Goal: Information Seeking & Learning: Learn about a topic

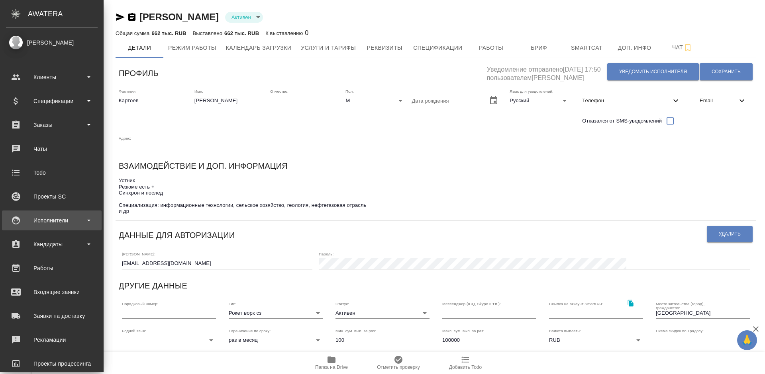
click at [69, 220] on div "Исполнители" at bounding box center [52, 221] width 92 height 12
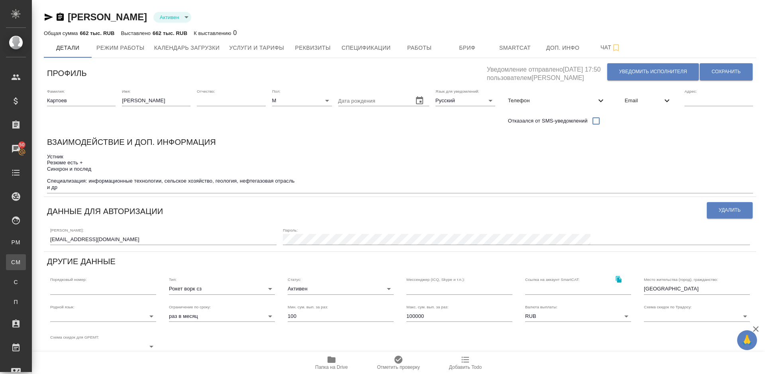
click at [12, 263] on div "Для CM/VM" at bounding box center [6, 262] width 12 height 8
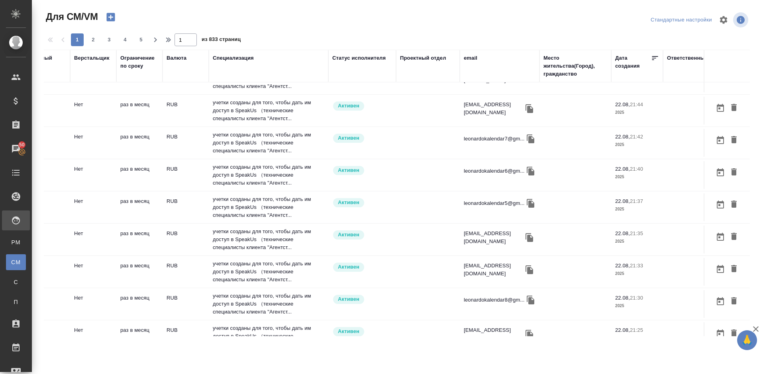
scroll to position [535, 139]
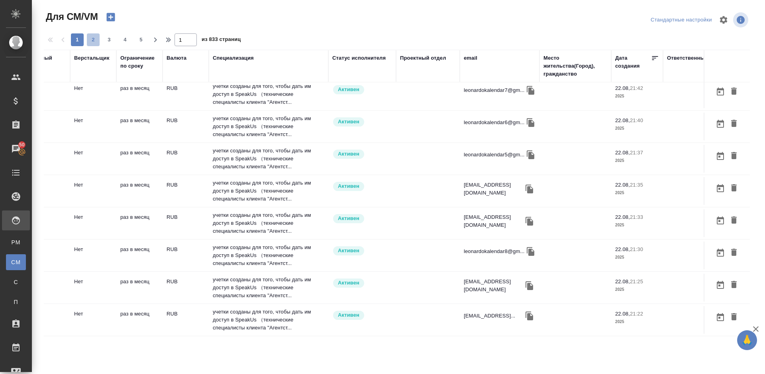
click at [94, 41] on span "2" at bounding box center [93, 40] width 13 height 8
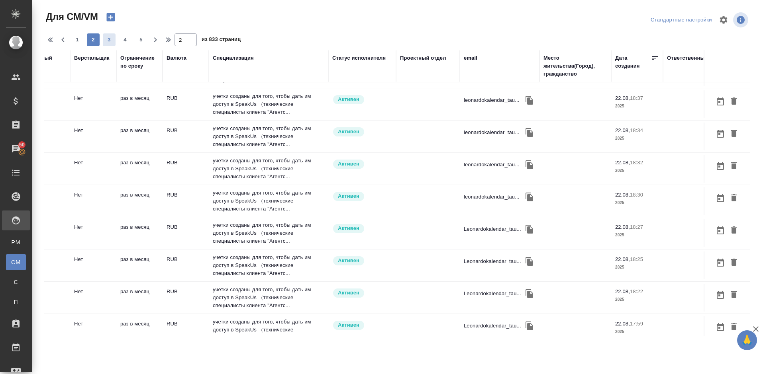
click at [110, 43] on span "3" at bounding box center [109, 40] width 13 height 8
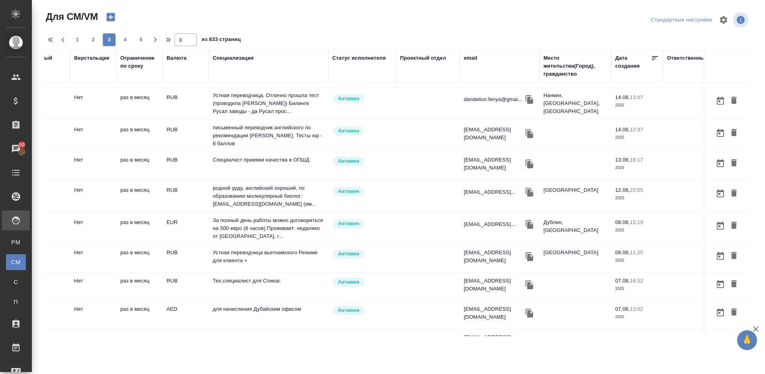
scroll to position [511, 139]
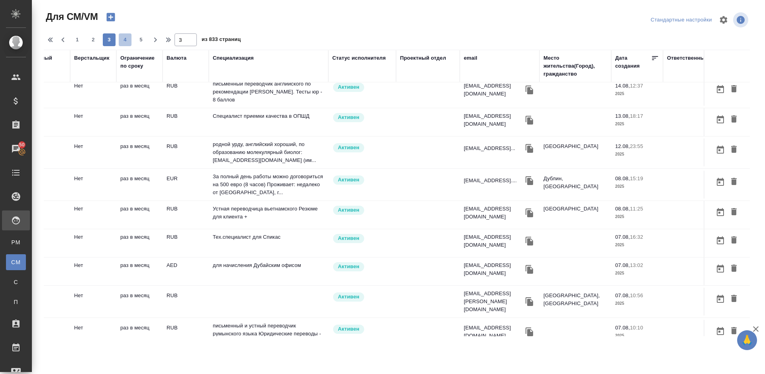
click at [127, 40] on span "4" at bounding box center [125, 40] width 13 height 8
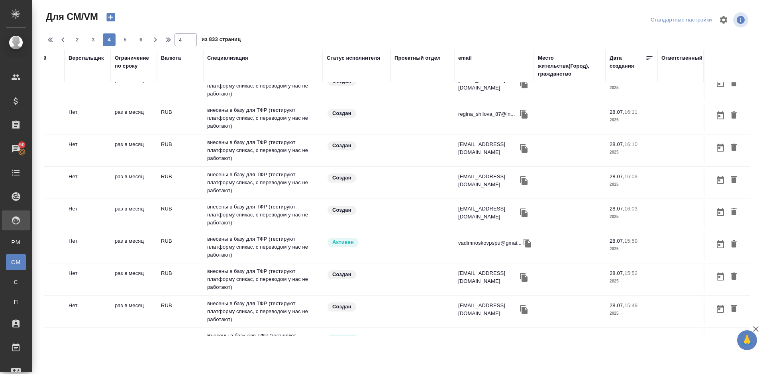
scroll to position [529, 151]
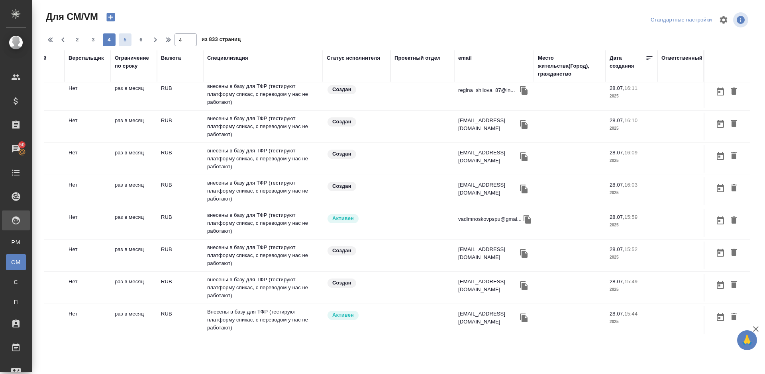
click at [130, 45] on button "5" at bounding box center [125, 39] width 13 height 13
type input "5"
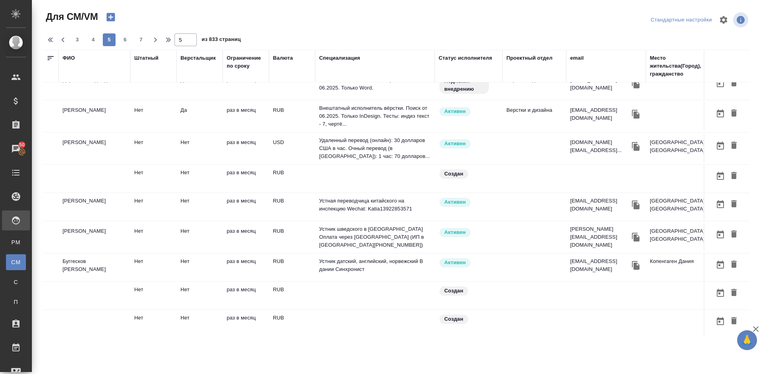
scroll to position [511, 0]
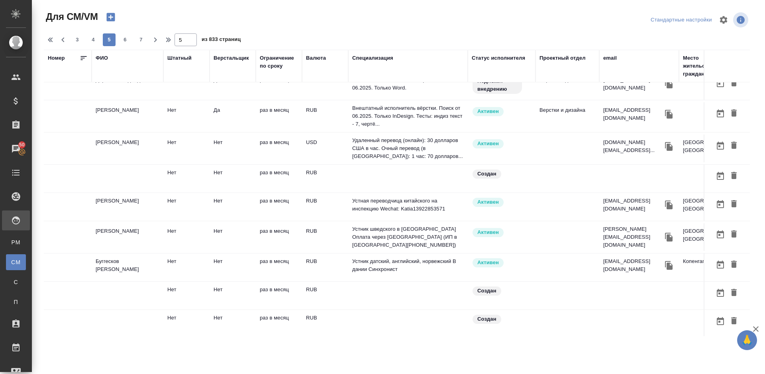
click at [142, 202] on td "[PERSON_NAME]" at bounding box center [128, 207] width 72 height 28
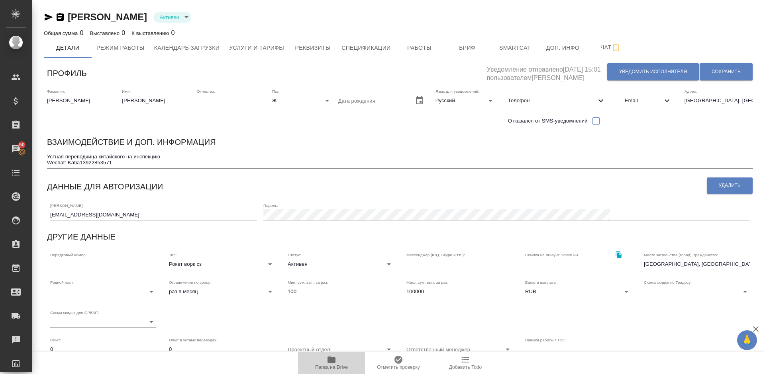
click at [333, 362] on icon "button" at bounding box center [331, 360] width 8 height 6
click at [271, 46] on span "Услуги и тарифы" at bounding box center [256, 48] width 55 height 10
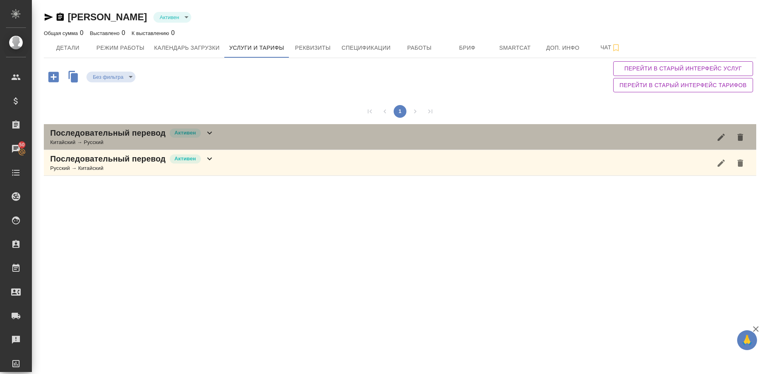
click at [239, 138] on div "Последовательный перевод Активен Китайский → Русский" at bounding box center [400, 137] width 712 height 26
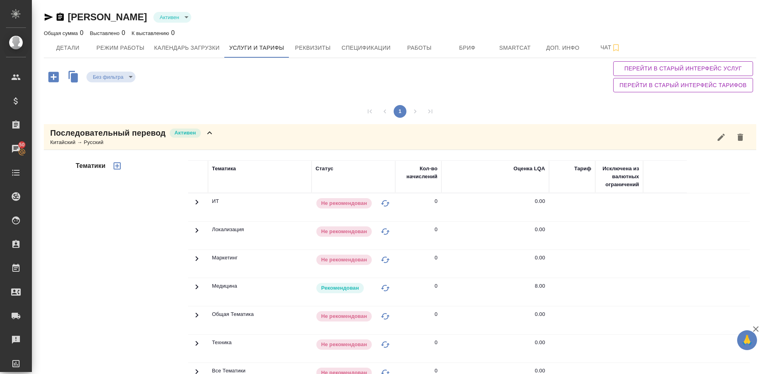
click at [149, 245] on div "Тематики" at bounding box center [131, 288] width 114 height 266
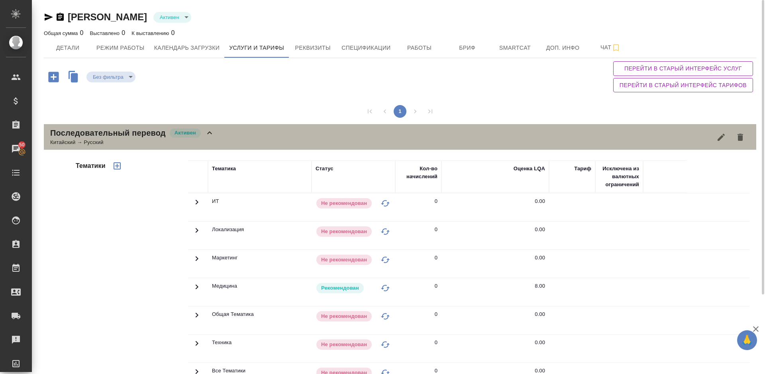
click at [229, 138] on div "Последовательный перевод Активен Китайский → Русский" at bounding box center [400, 137] width 712 height 26
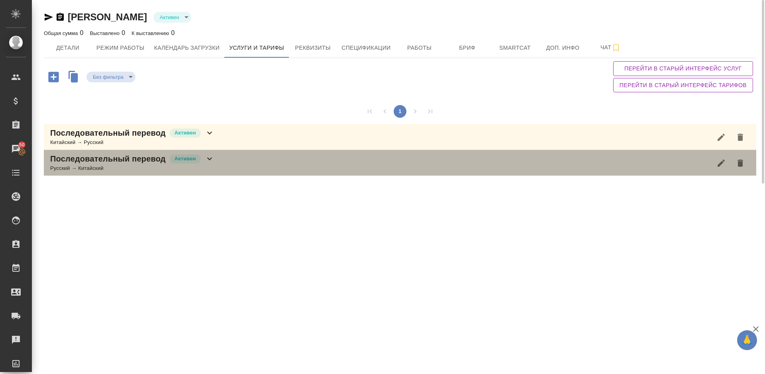
click at [220, 162] on div "Последовательный перевод Активен Русский → Китайский" at bounding box center [400, 163] width 712 height 26
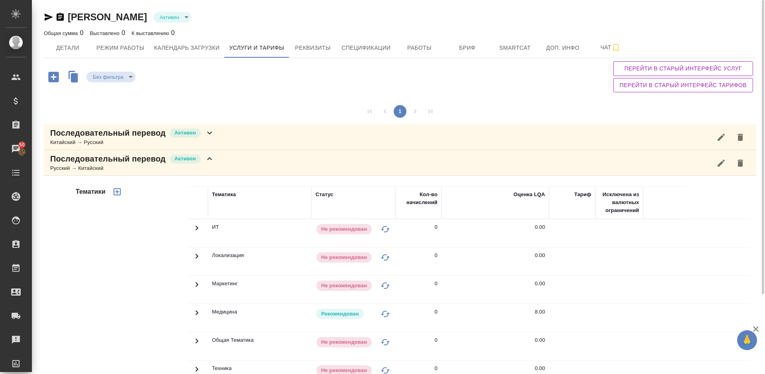
click at [151, 253] on div "Тематики" at bounding box center [131, 314] width 114 height 266
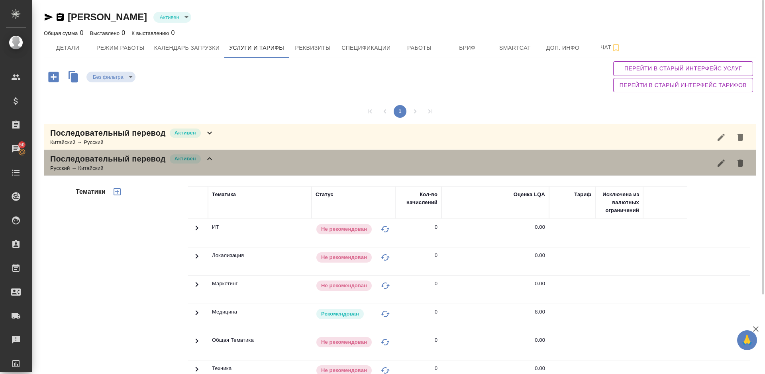
click at [226, 174] on div "Последовательный перевод Активен Русский → Китайский" at bounding box center [400, 163] width 712 height 26
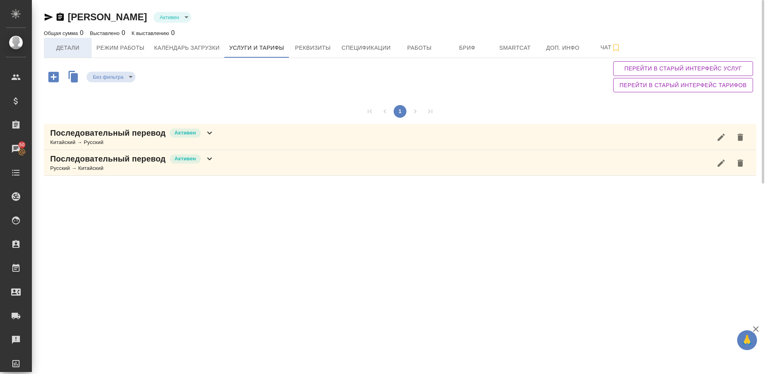
click at [75, 50] on span "Детали" at bounding box center [68, 48] width 38 height 10
